Goal: Task Accomplishment & Management: Manage account settings

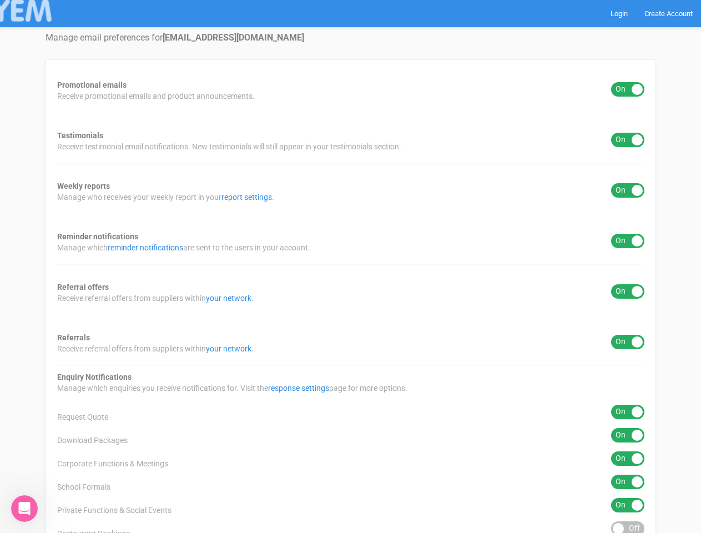
click at [350, 266] on div "Promotional emails ON OFF Receive promotional emails and product announcements.…" at bounding box center [350, 389] width 610 height 660
click at [627, 89] on div "ON OFF" at bounding box center [627, 89] width 33 height 14
click at [627, 140] on div "ON OFF" at bounding box center [627, 140] width 33 height 14
click at [627, 190] on div "ON OFF" at bounding box center [627, 190] width 33 height 14
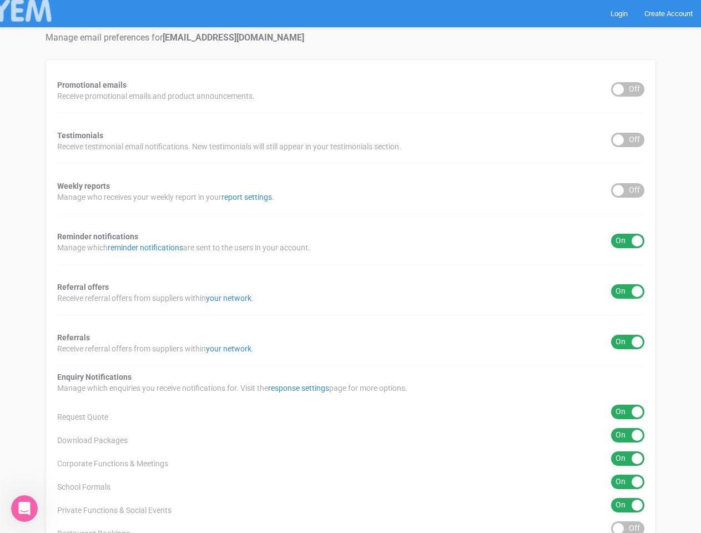
click at [627, 241] on div "ON OFF" at bounding box center [627, 241] width 33 height 14
click at [627, 291] on div "ON OFF" at bounding box center [627, 291] width 33 height 14
click at [627, 342] on div "ON OFF" at bounding box center [627, 342] width 33 height 14
click at [627, 412] on div "ON OFF" at bounding box center [627, 411] width 33 height 14
click at [627, 435] on div "ON OFF" at bounding box center [627, 435] width 33 height 14
